Goal: Information Seeking & Learning: Find specific fact

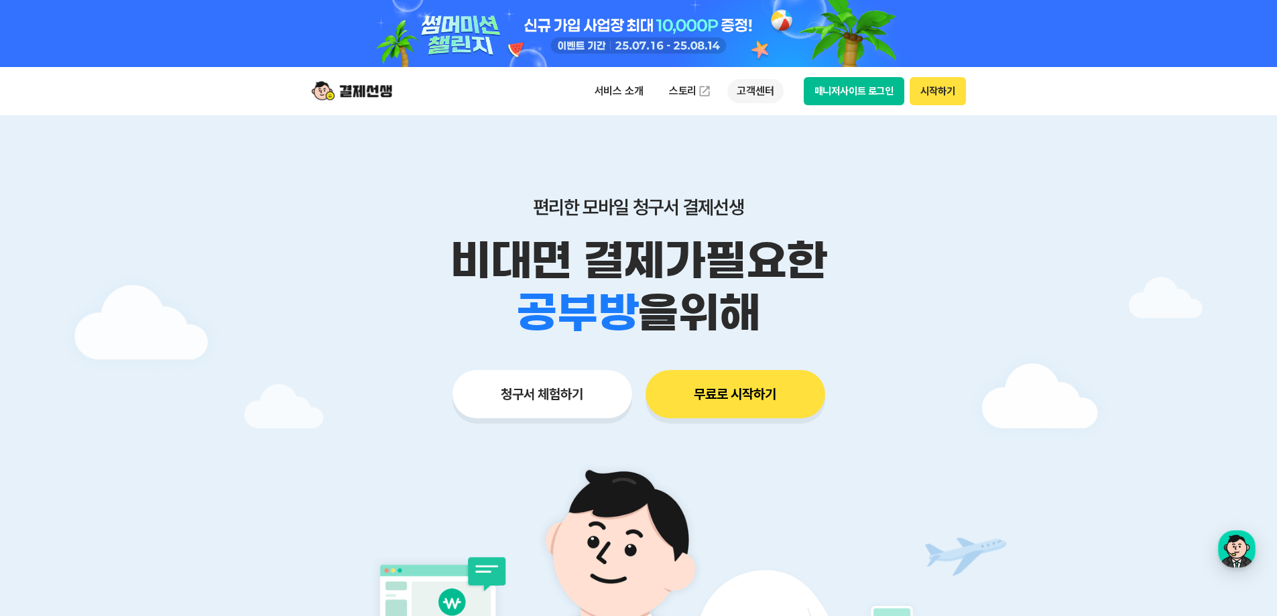
drag, startPoint x: 753, startPoint y: 89, endPoint x: 779, endPoint y: 114, distance: 36.0
click at [753, 92] on p "고객센터" at bounding box center [756, 91] width 56 height 24
click at [371, 97] on img at bounding box center [352, 90] width 80 height 25
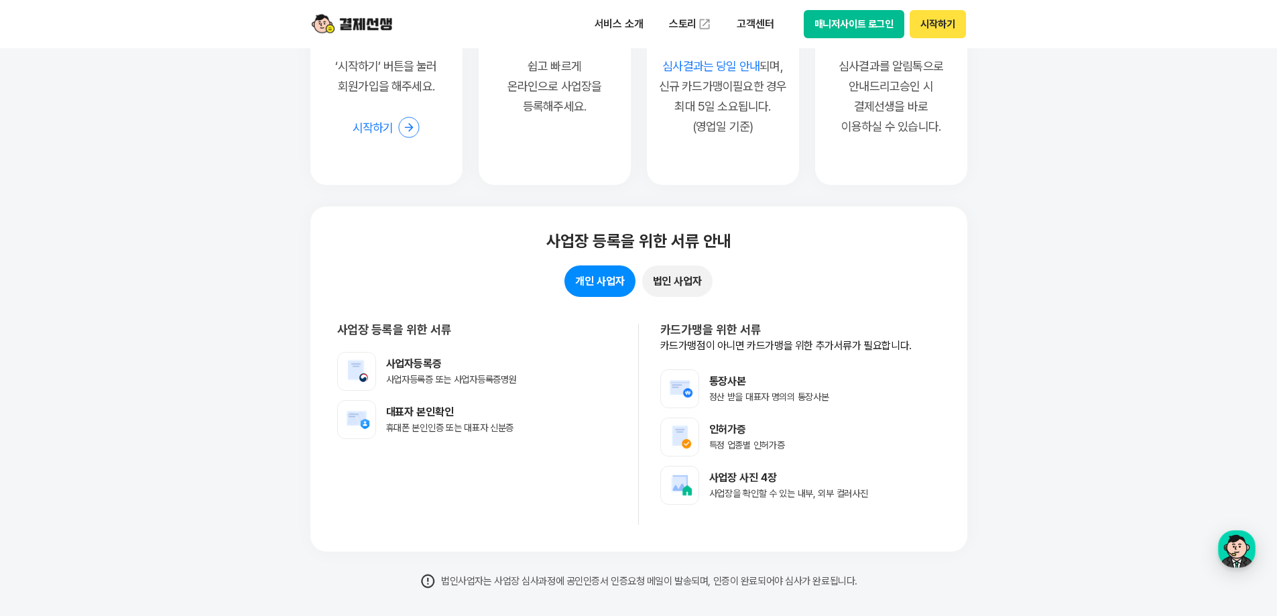
scroll to position [10751, 0]
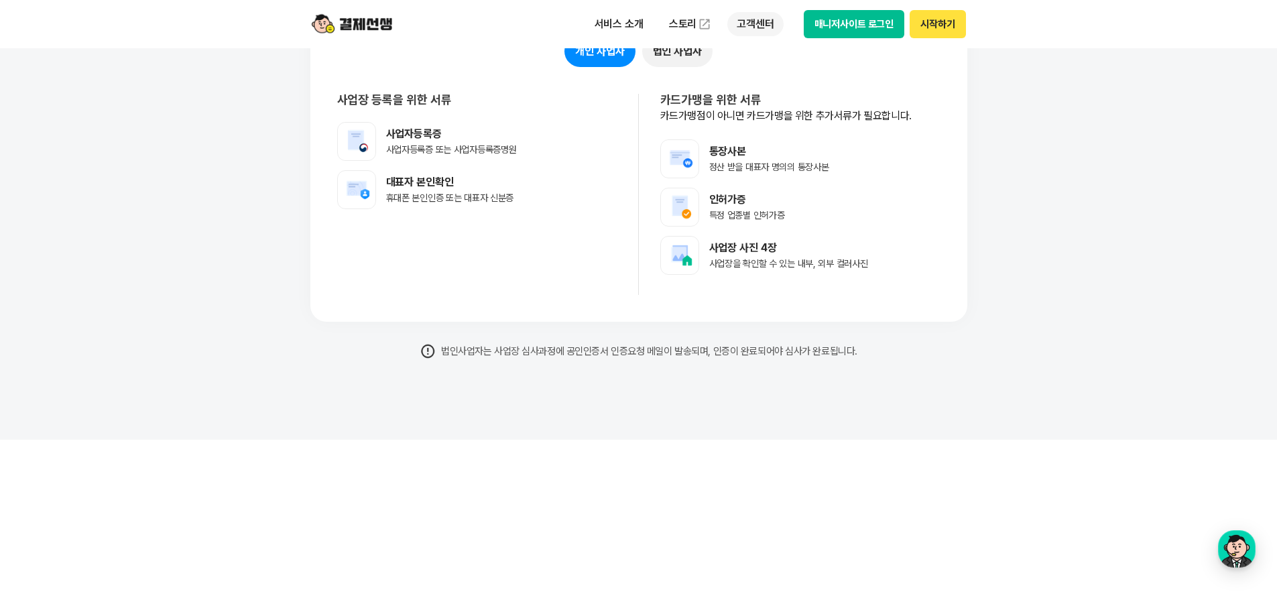
click at [752, 25] on p "고객센터" at bounding box center [756, 24] width 56 height 24
click at [777, 83] on link "자주 묻는 질문" at bounding box center [784, 79] width 113 height 27
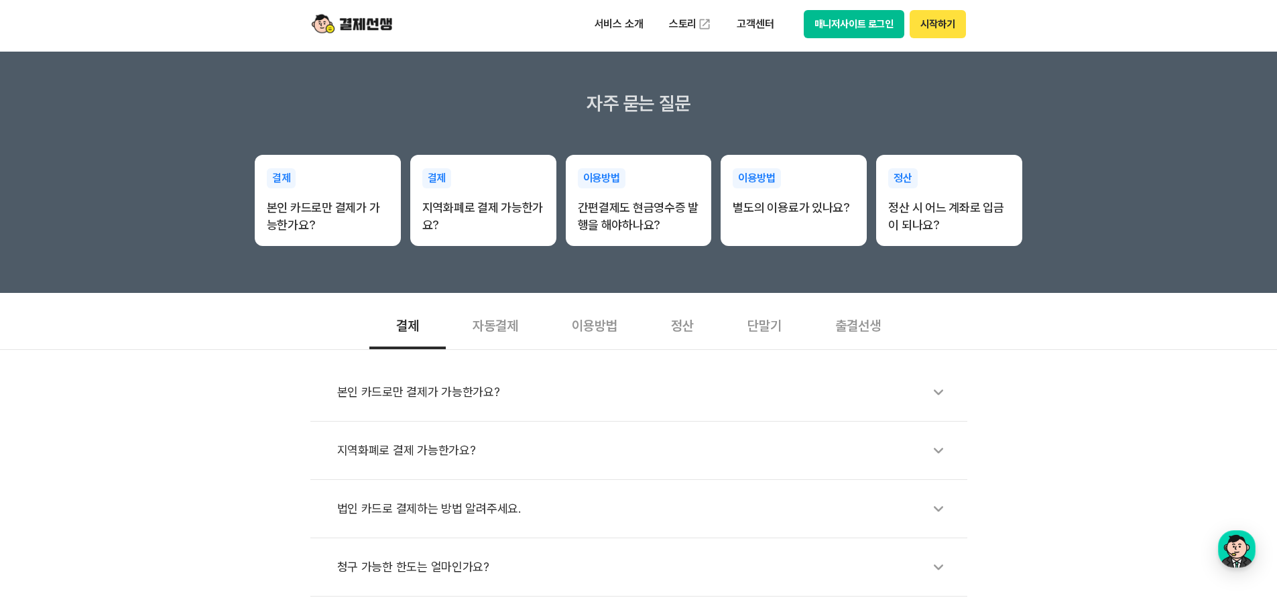
scroll to position [201, 0]
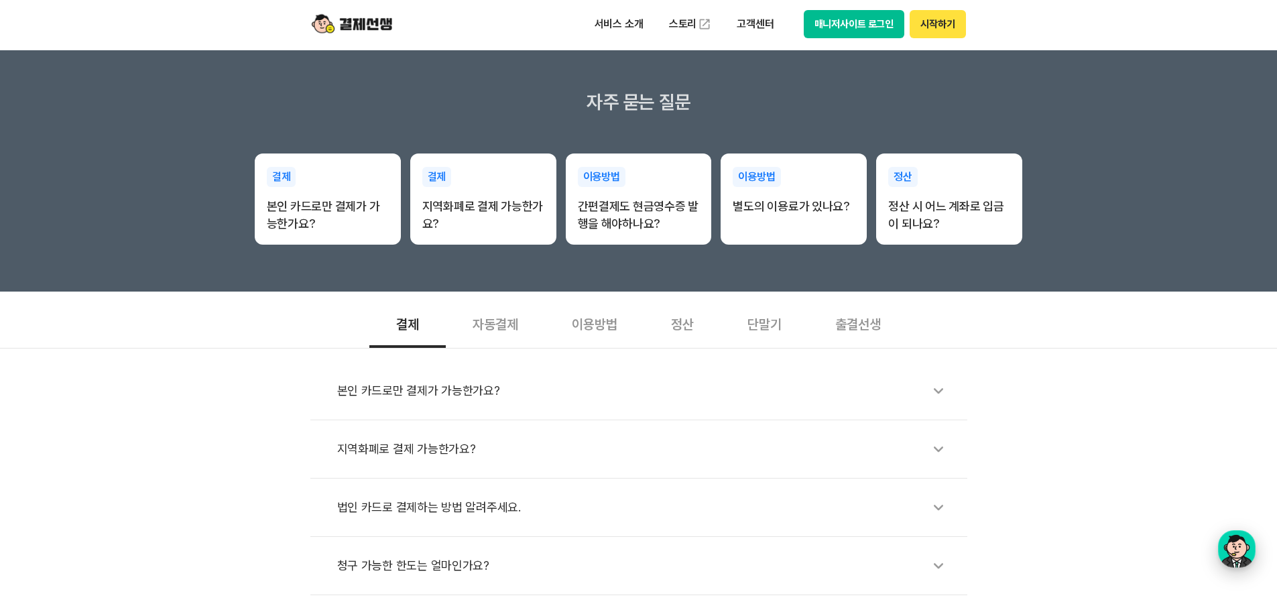
click at [1225, 540] on div "button" at bounding box center [1237, 549] width 38 height 38
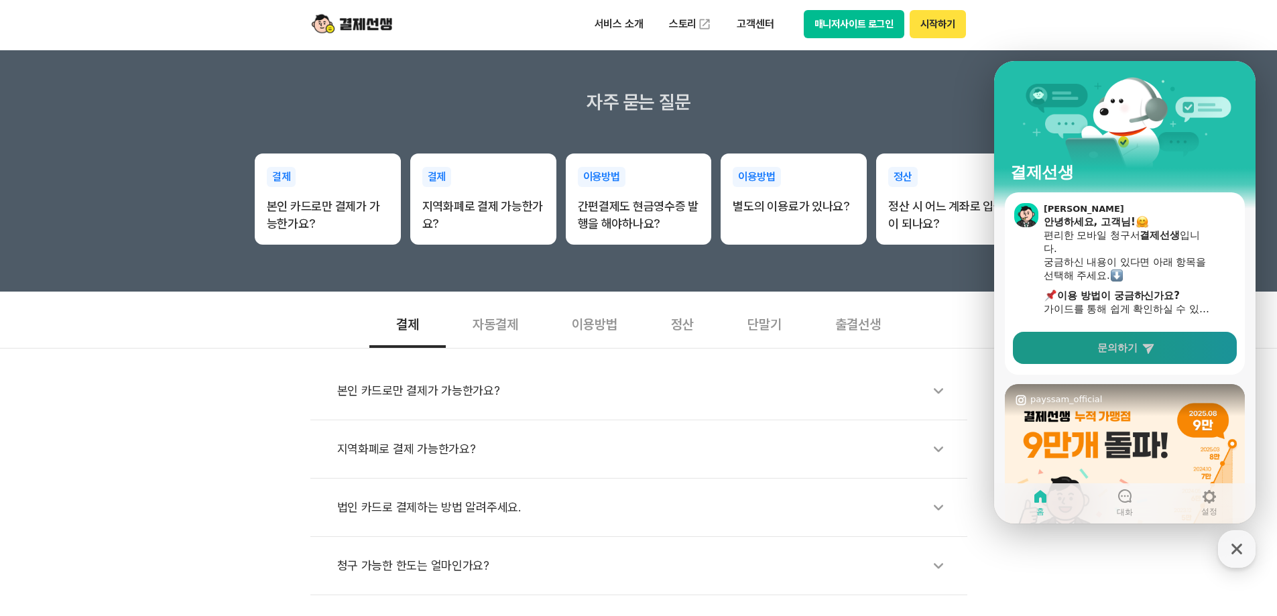
click at [1137, 349] on span "문의하기" at bounding box center [1118, 347] width 40 height 13
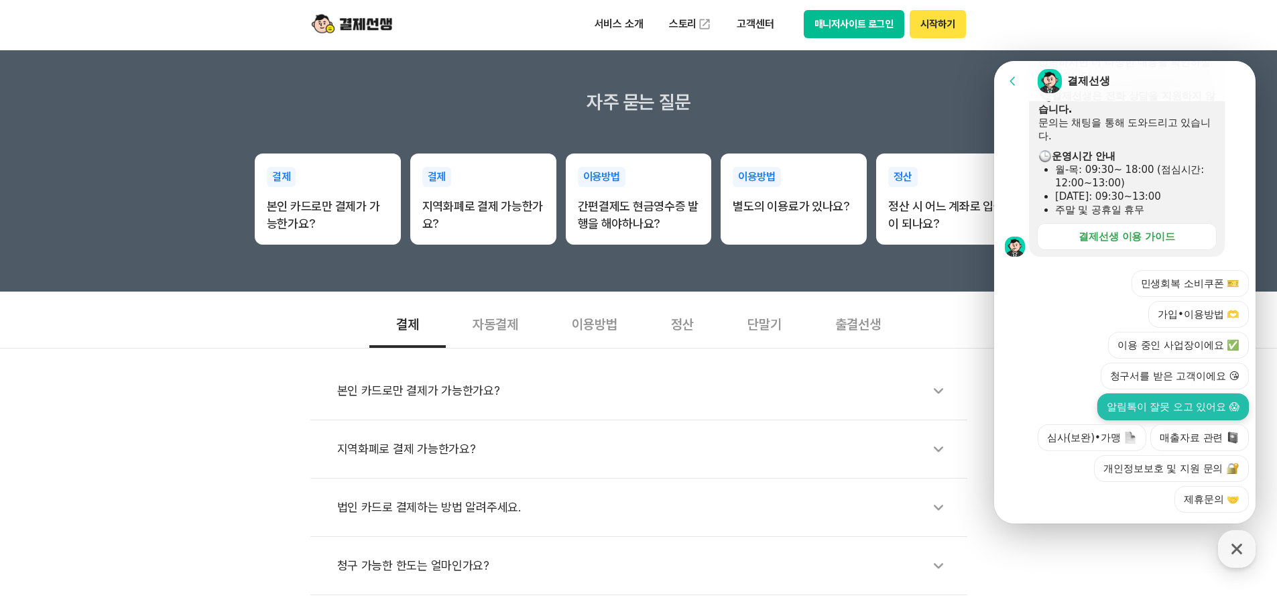
scroll to position [335, 0]
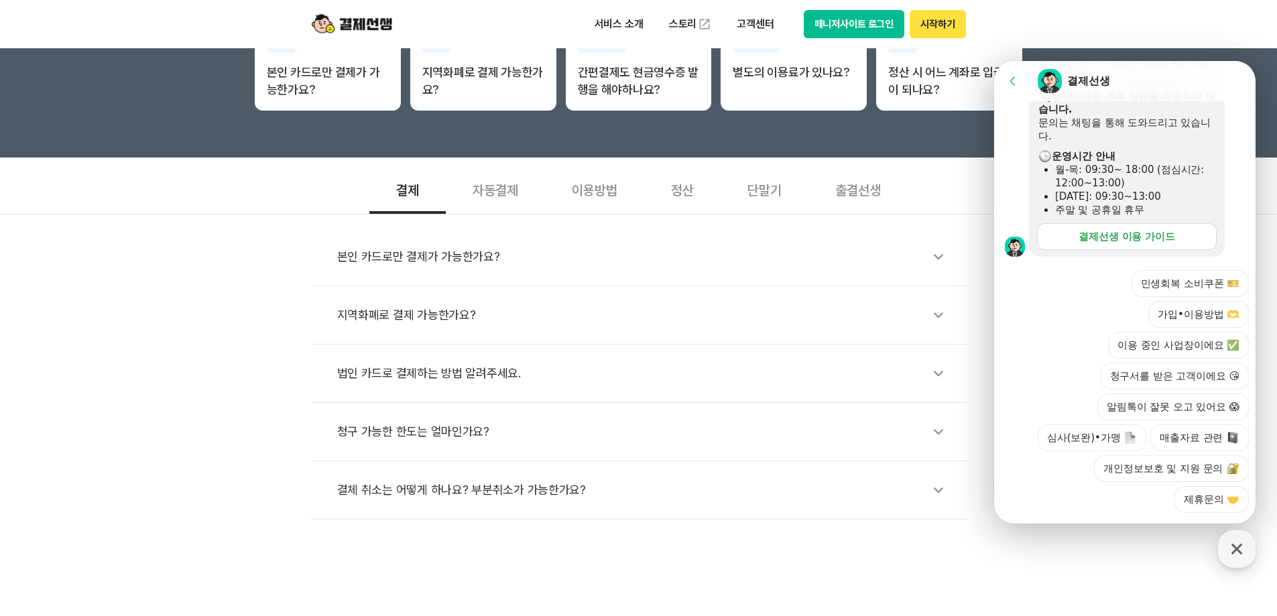
click at [1145, 240] on div "결제선생 이용 가이드" at bounding box center [1127, 236] width 97 height 13
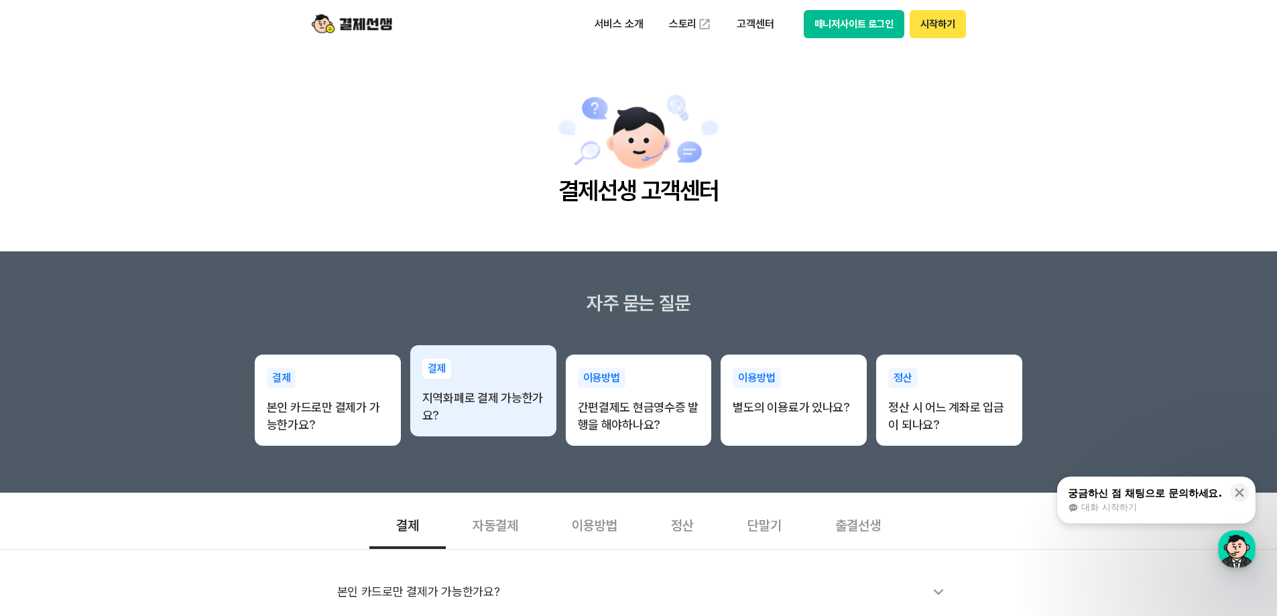
click at [491, 380] on div "결제 지역화폐로 결제 가능한가요?" at bounding box center [483, 391] width 146 height 93
click at [494, 392] on p "지역화폐로 결제 가능한가요?" at bounding box center [483, 407] width 122 height 35
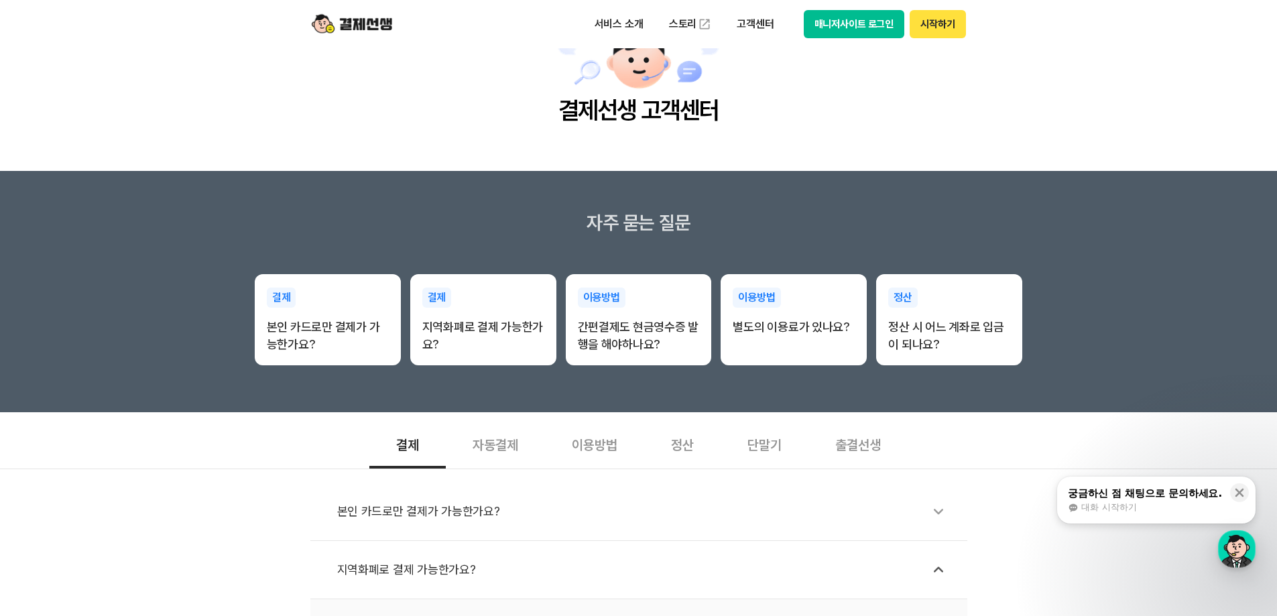
scroll to position [201, 0]
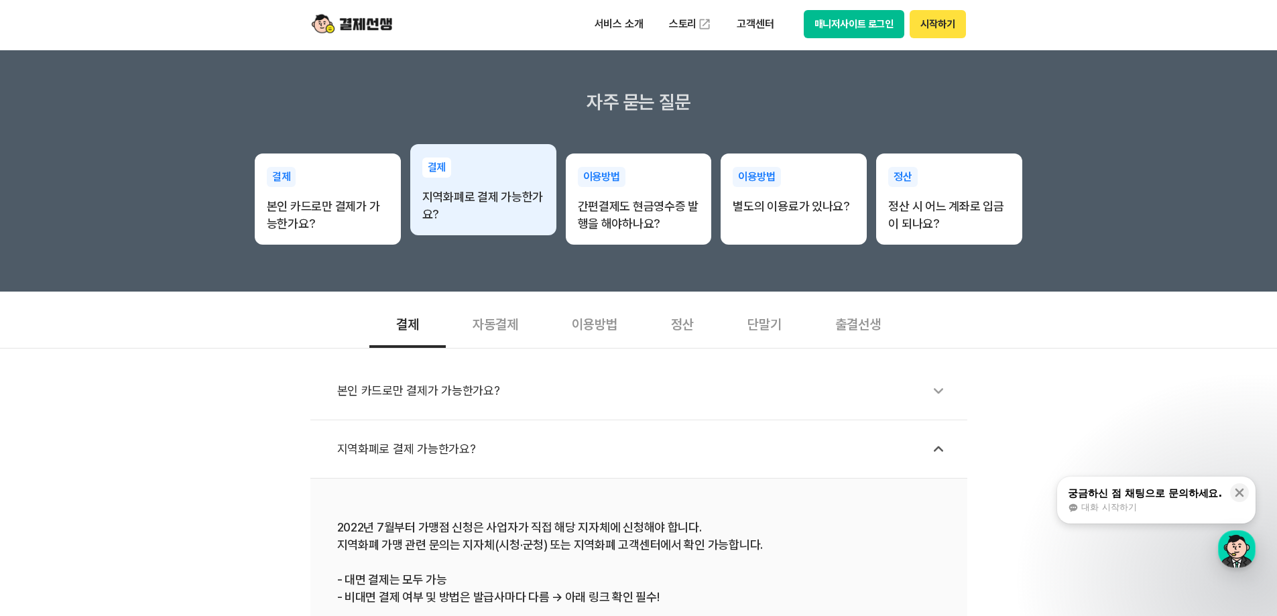
click at [443, 210] on p "지역화폐로 결제 가능한가요?" at bounding box center [483, 205] width 122 height 35
click at [442, 201] on p "지역화폐로 결제 가능한가요?" at bounding box center [483, 205] width 122 height 35
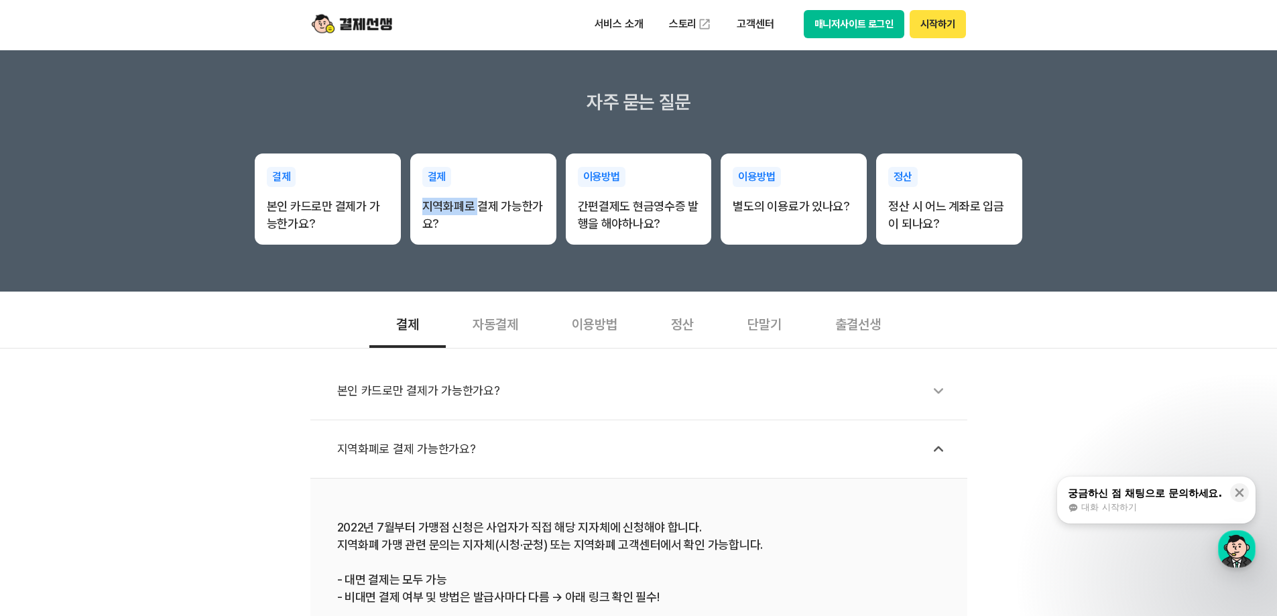
scroll to position [469, 0]
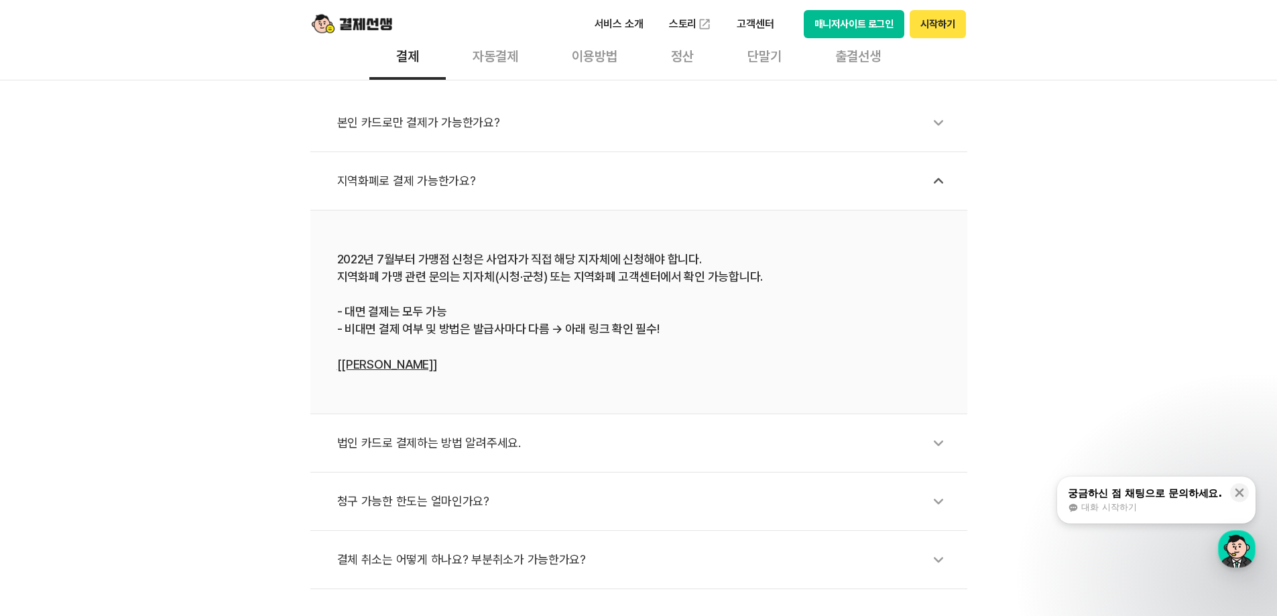
click at [390, 365] on link "[자세히 알아보기]" at bounding box center [387, 364] width 100 height 14
